Goal: Transaction & Acquisition: Purchase product/service

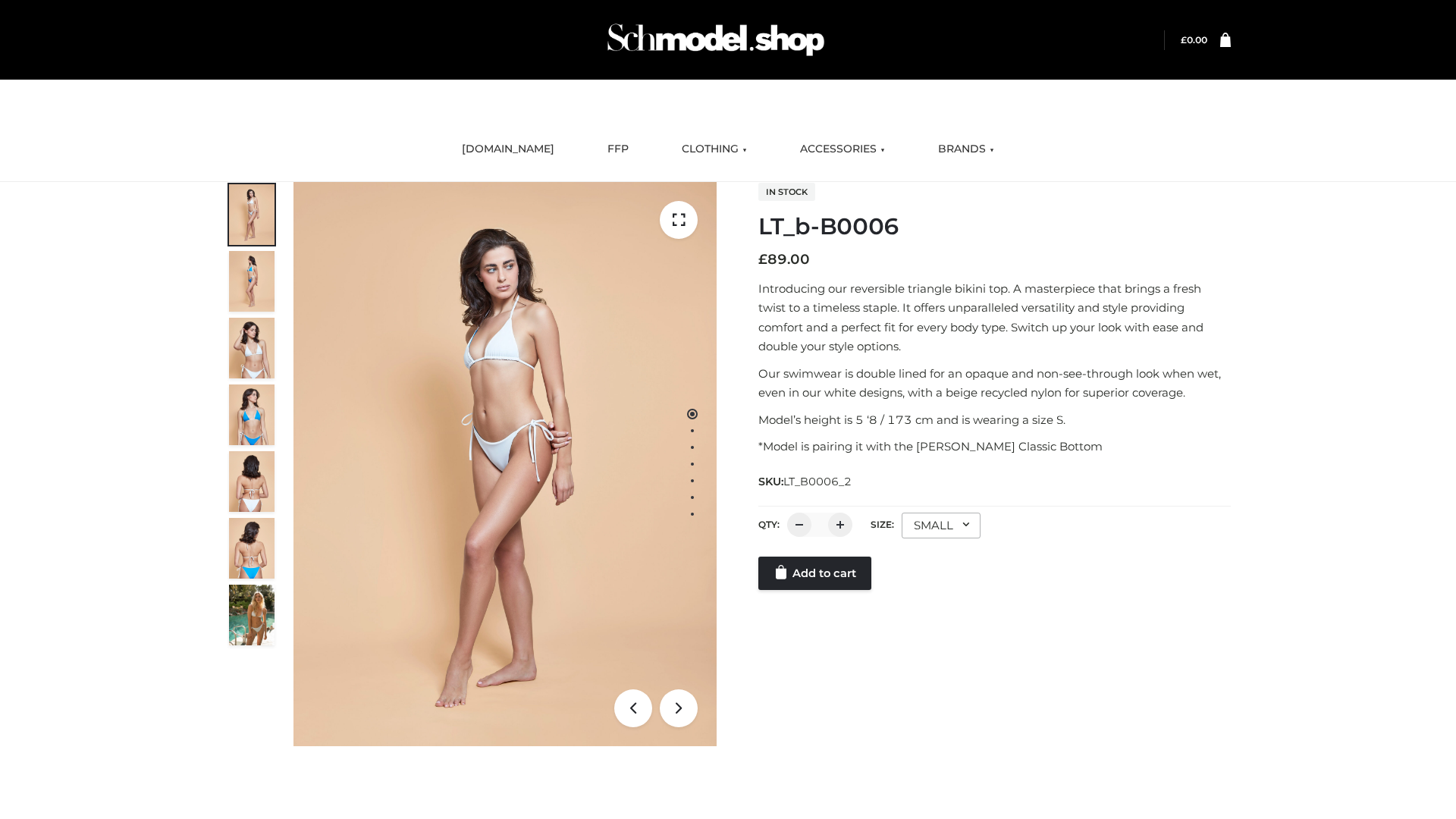
click at [817, 590] on link "Add to cart" at bounding box center [815, 573] width 113 height 34
